Goal: Task Accomplishment & Management: Use online tool/utility

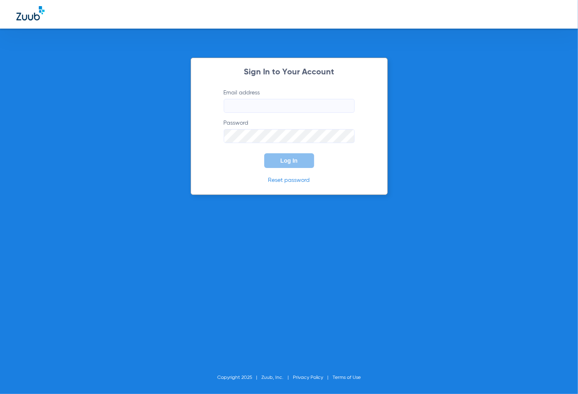
type input "[EMAIL_ADDRESS][DOMAIN_NAME]"
click at [285, 161] on span "Log In" at bounding box center [289, 160] width 17 height 7
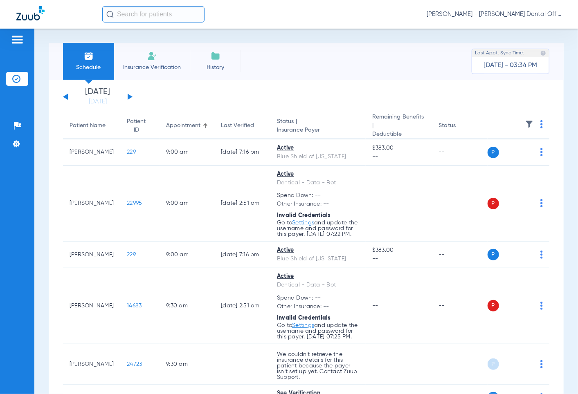
click at [126, 97] on div "[DATE] [DATE] [DATE] [DATE] [DATE] [DATE] [DATE] [DATE] [DATE] [DATE] [DATE] [D…" at bounding box center [98, 97] width 70 height 18
click at [128, 97] on button at bounding box center [130, 97] width 5 height 6
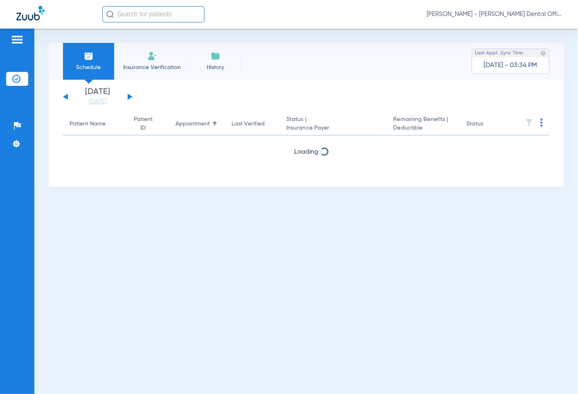
click at [128, 97] on button at bounding box center [130, 97] width 5 height 6
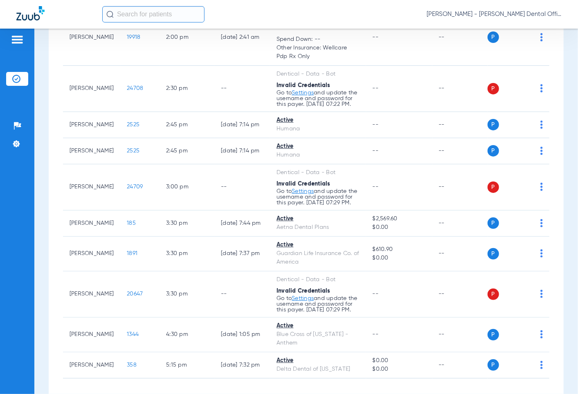
scroll to position [883, 0]
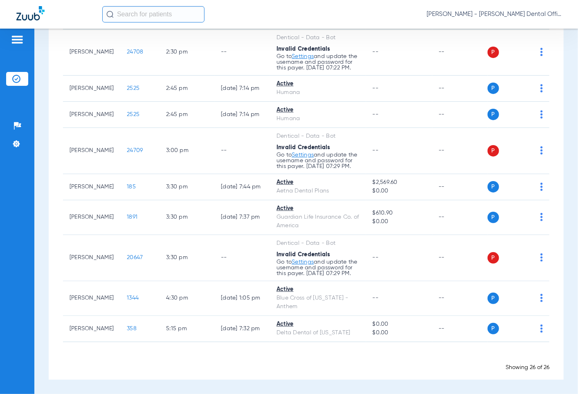
click at [532, 297] on div "P S" at bounding box center [516, 298] width 56 height 11
click at [534, 303] on div "P S" at bounding box center [516, 298] width 56 height 11
click at [540, 297] on img at bounding box center [541, 298] width 2 height 8
click at [516, 330] on span "Verify Now" at bounding box center [510, 331] width 38 height 6
